Goal: Find specific page/section: Find specific page/section

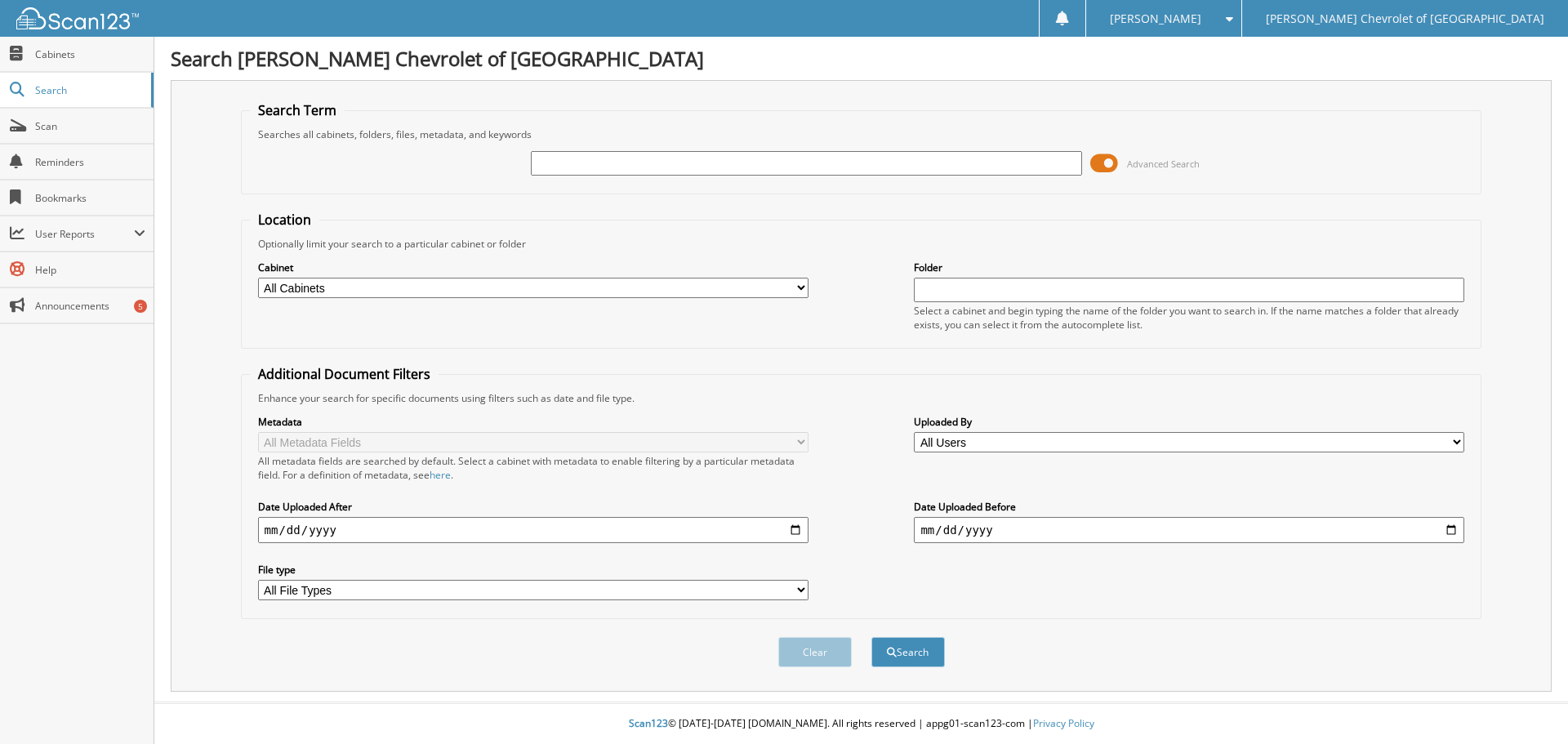
click at [564, 164] on input "text" at bounding box center [806, 163] width 550 height 25
type input "15459"
click at [871, 637] on button "Search" at bounding box center [908, 652] width 73 height 30
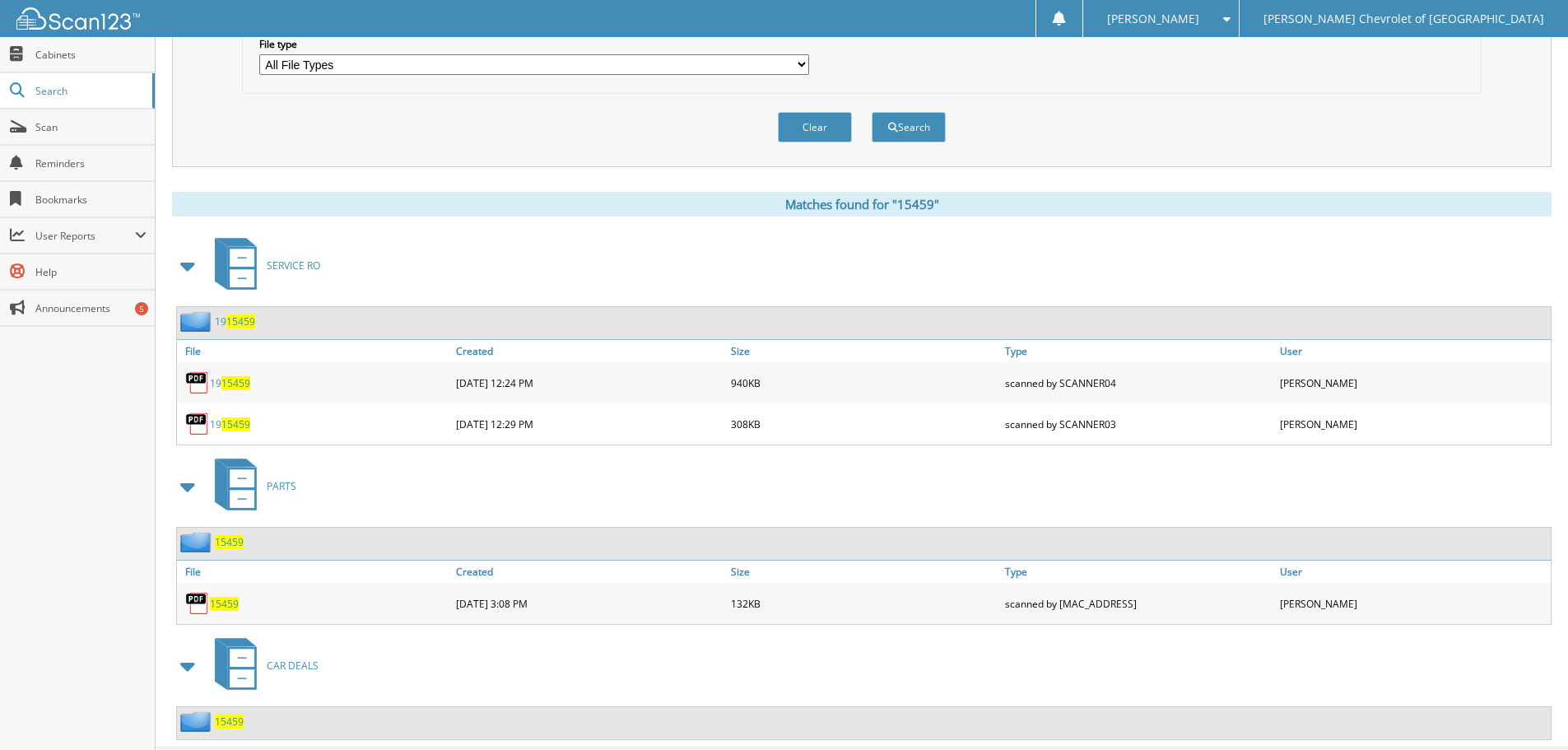
scroll to position [570, 0]
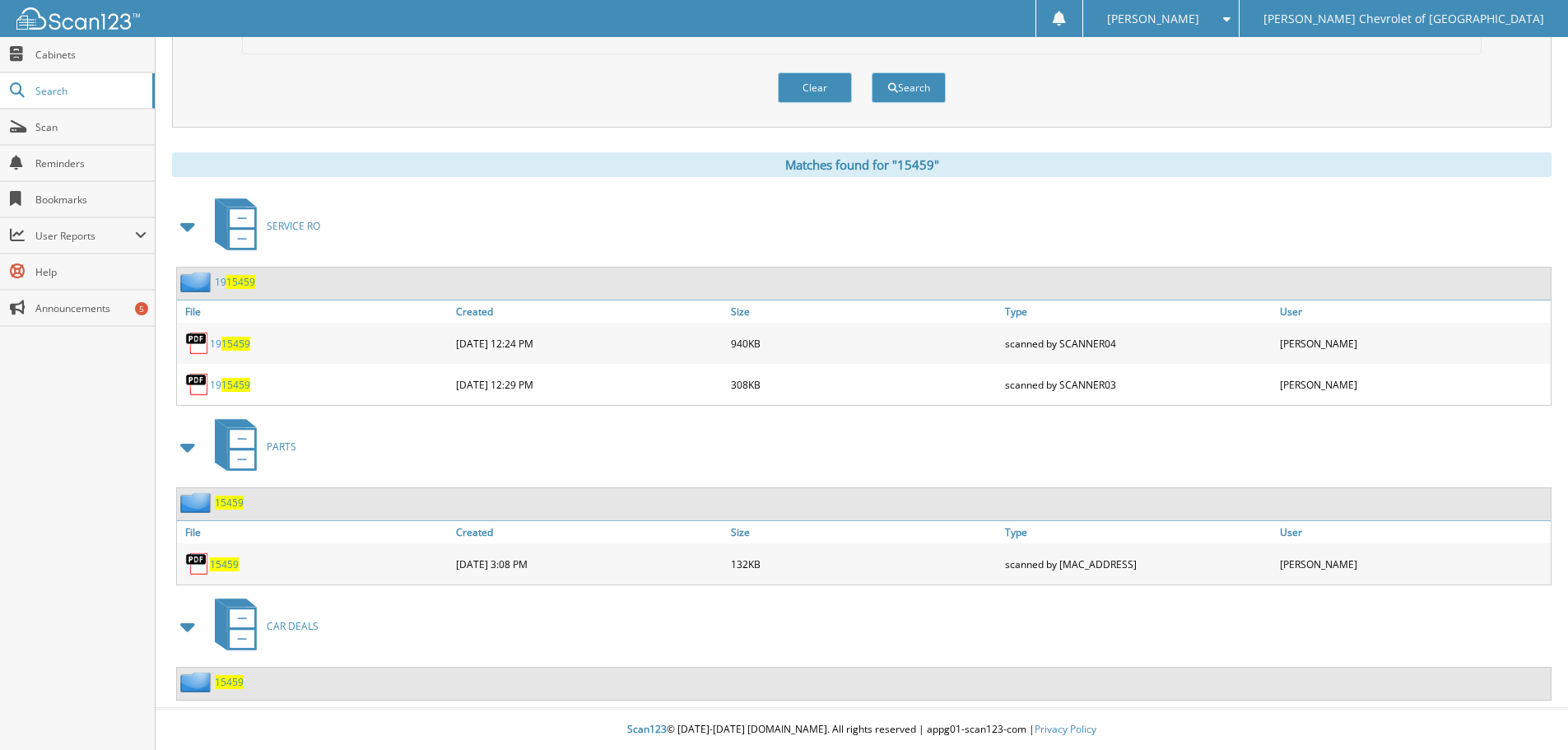
click at [218, 685] on span "15459" at bounding box center [229, 682] width 29 height 14
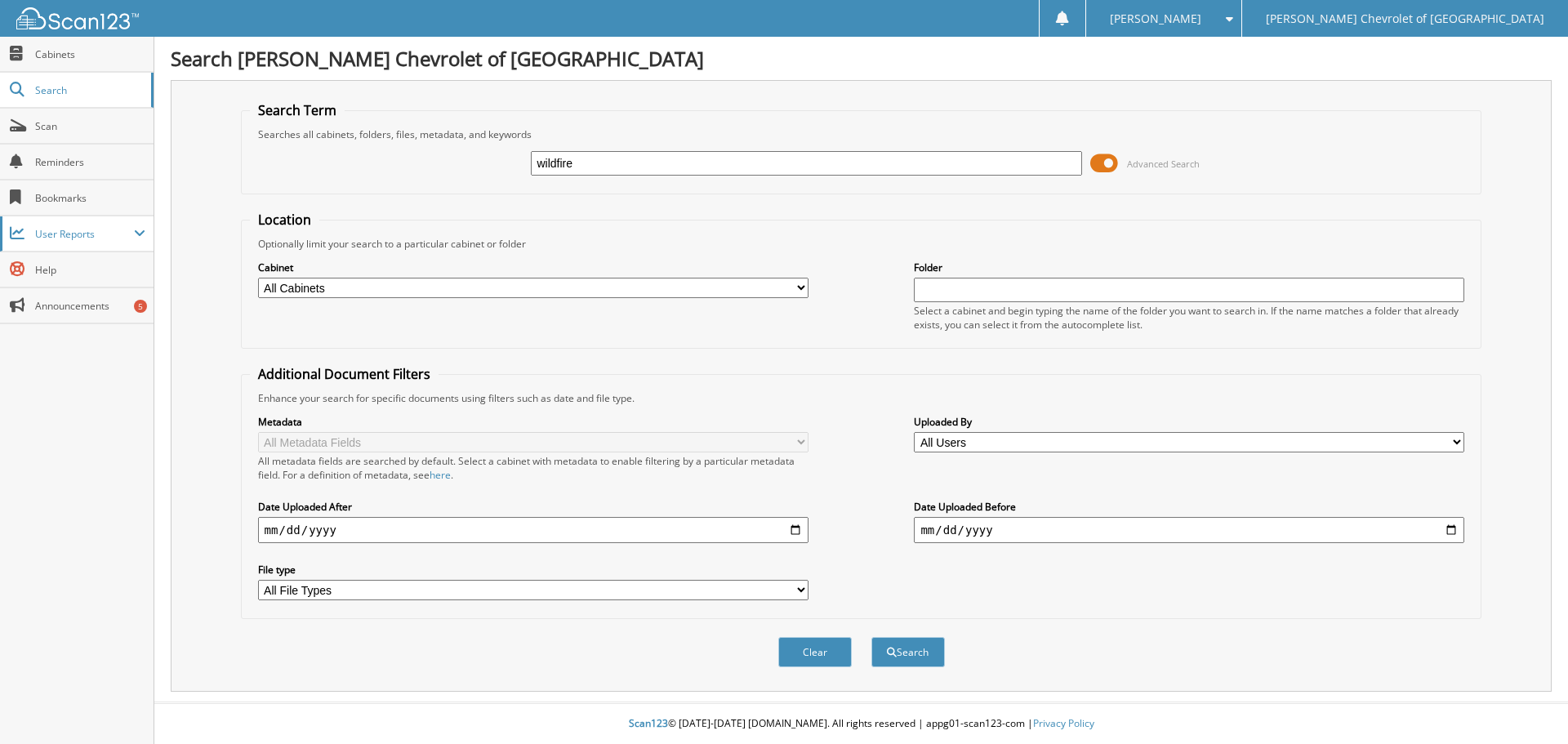
type input "wildfire"
click at [871, 637] on button "Search" at bounding box center [908, 652] width 73 height 30
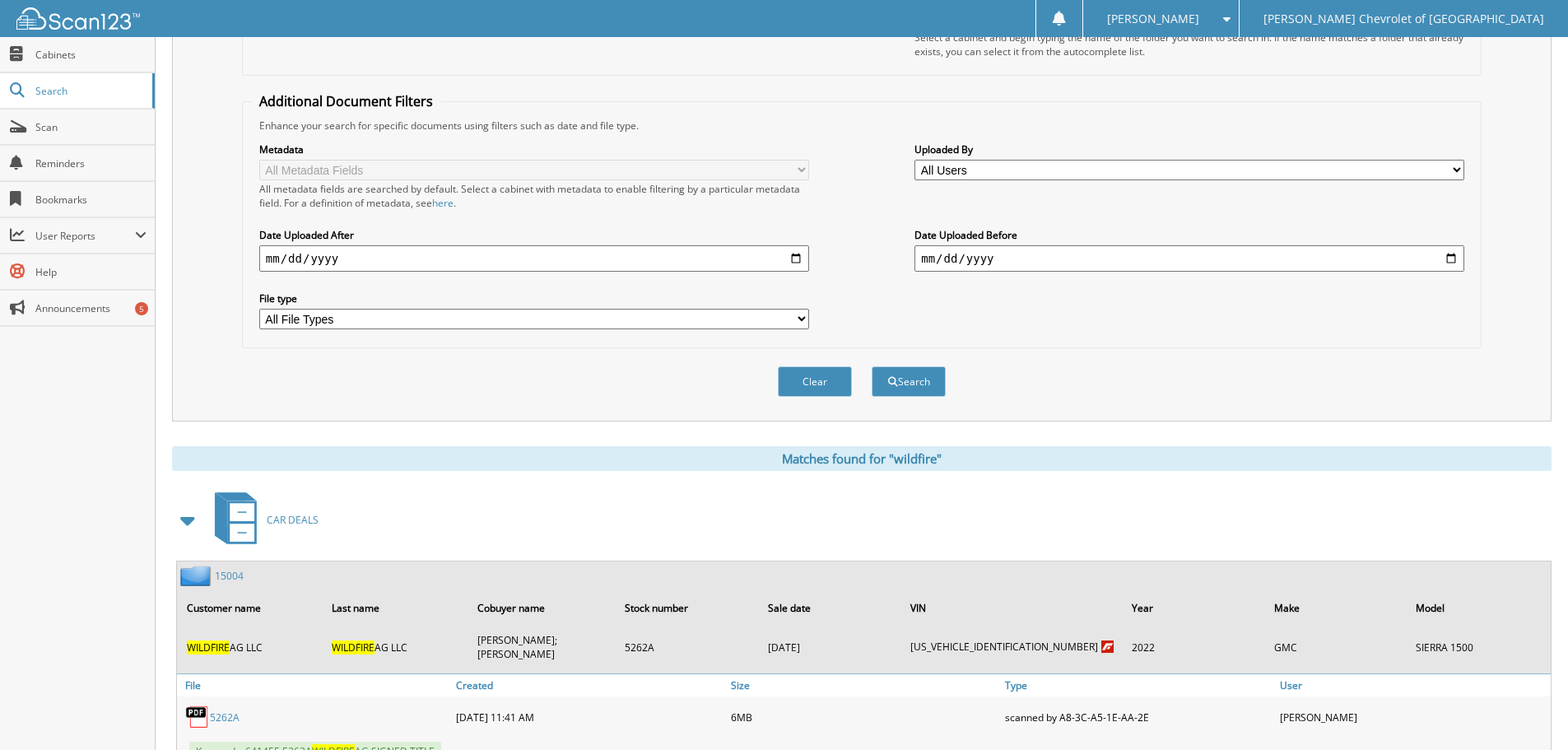
scroll to position [342, 0]
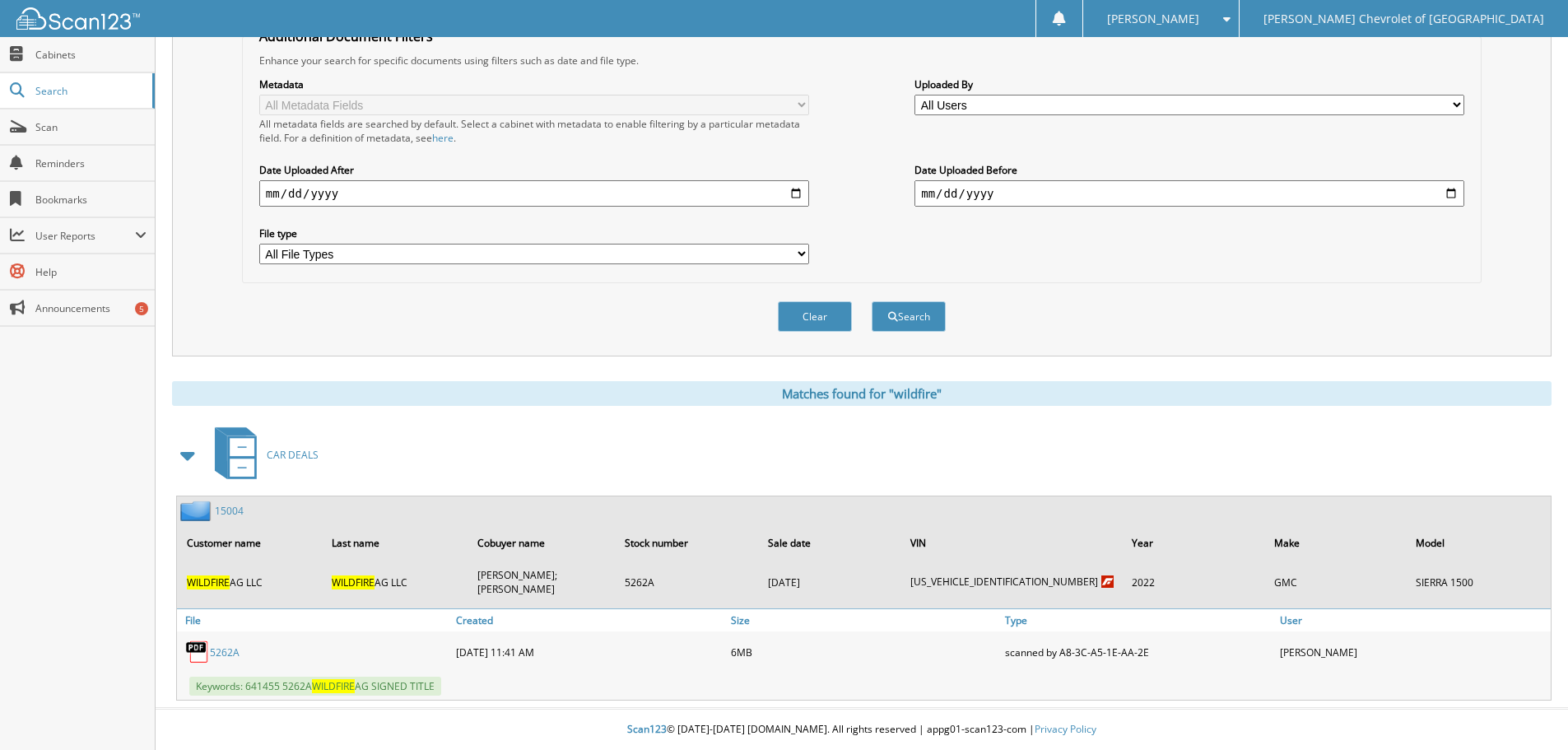
click at [229, 512] on link "15004" at bounding box center [229, 511] width 29 height 14
